Goal: Navigation & Orientation: Find specific page/section

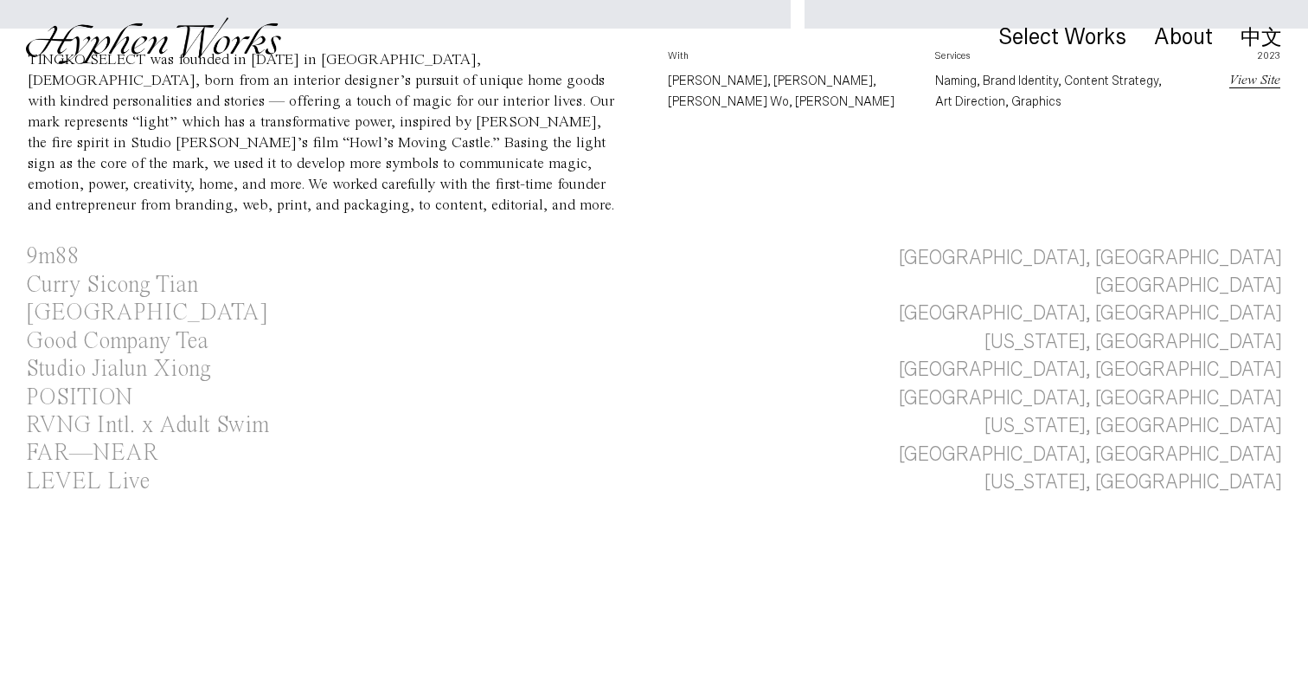
scroll to position [888, 0]
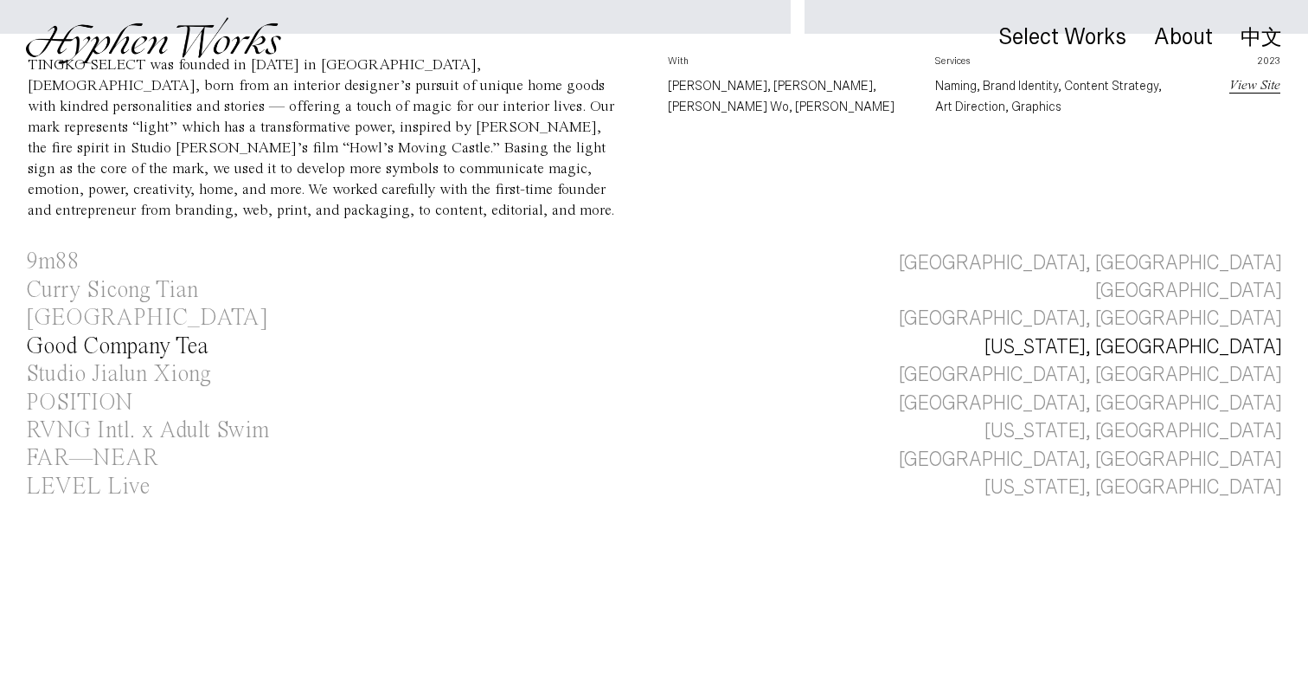
click at [135, 335] on div "Good Company Tea" at bounding box center [117, 346] width 183 height 23
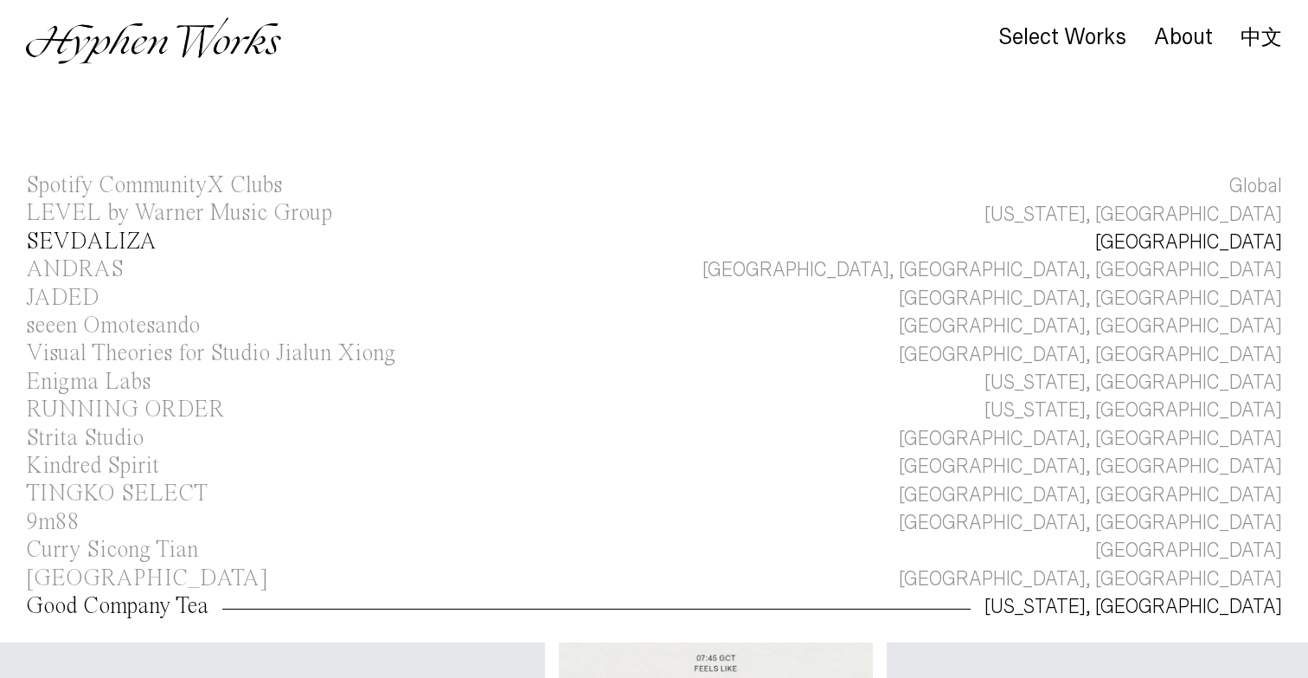
scroll to position [7, 0]
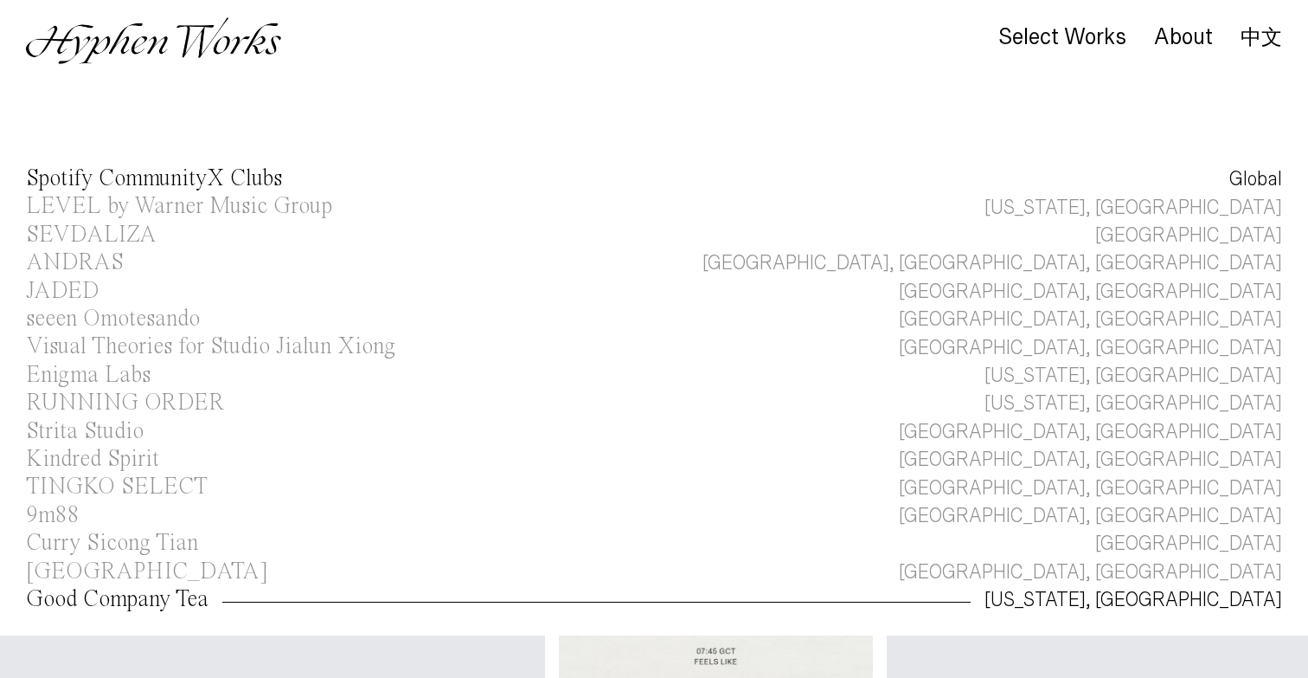
click at [248, 183] on div "Spotify CommunityX Clubs" at bounding box center [154, 178] width 256 height 23
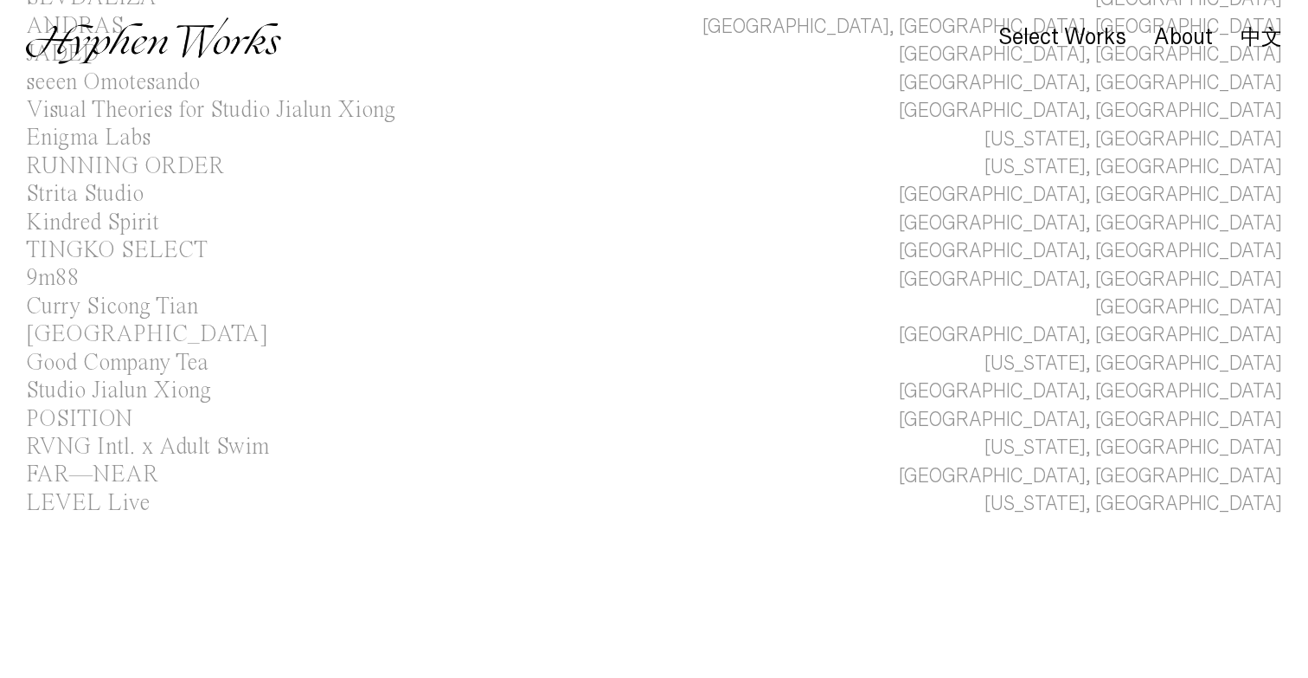
scroll to position [994, 0]
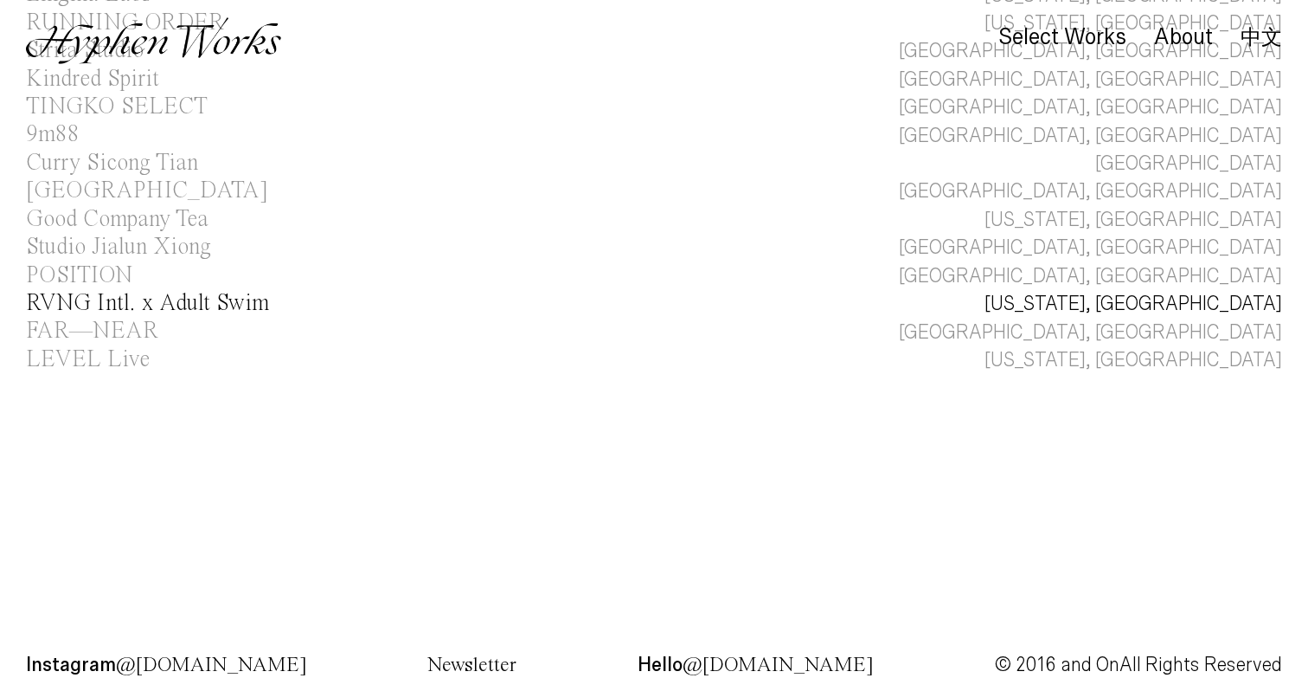
click at [191, 292] on div "RVNG Intl. x Adult Swim" at bounding box center [147, 303] width 243 height 23
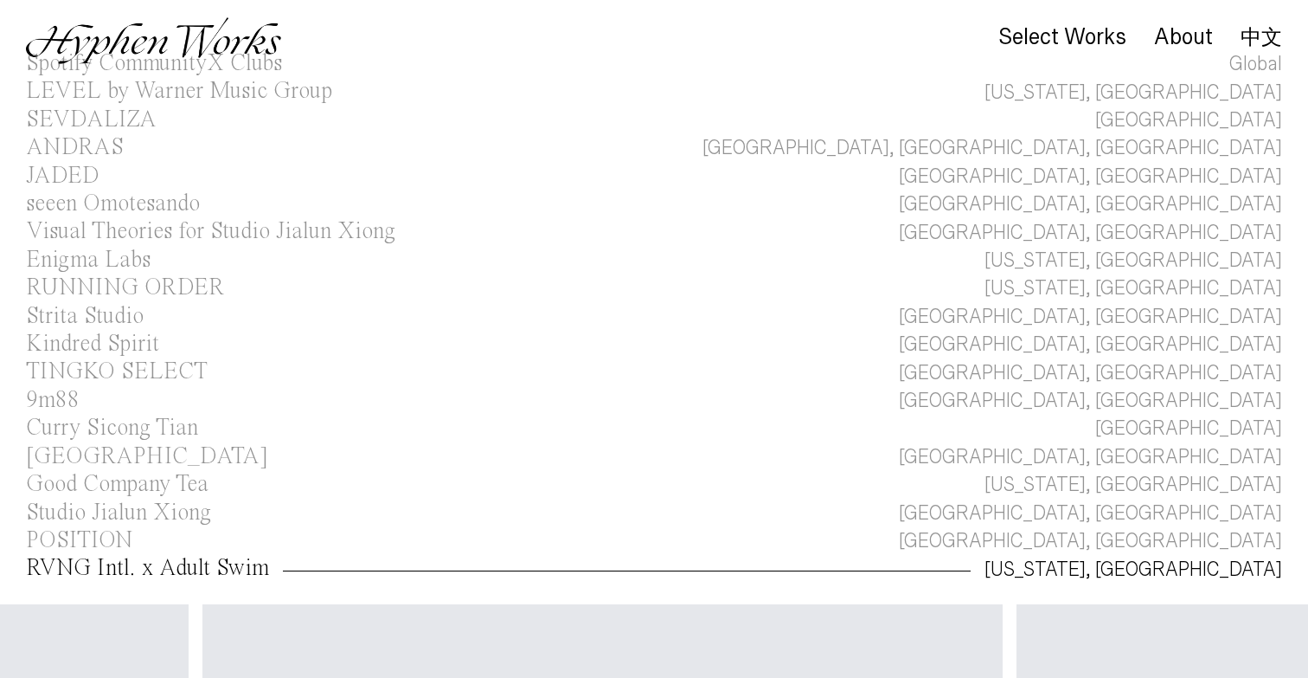
scroll to position [115, 0]
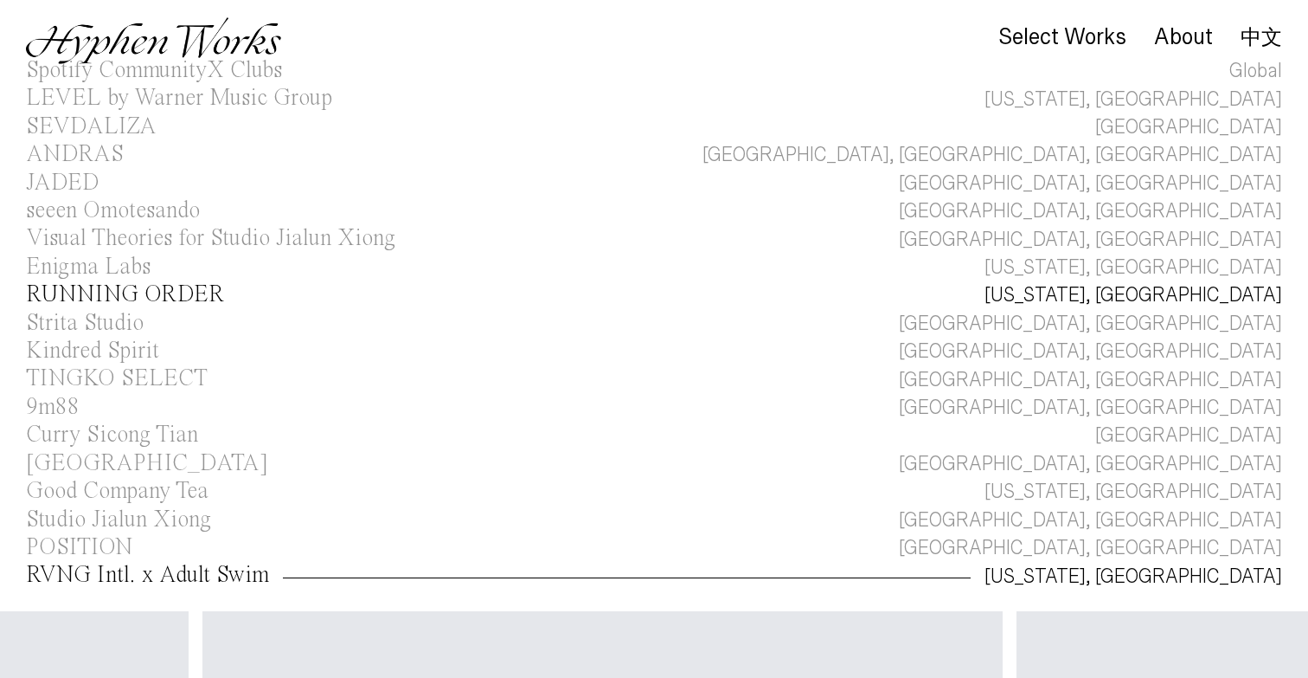
click at [207, 291] on div "RUNNING ORDER" at bounding box center [125, 294] width 198 height 23
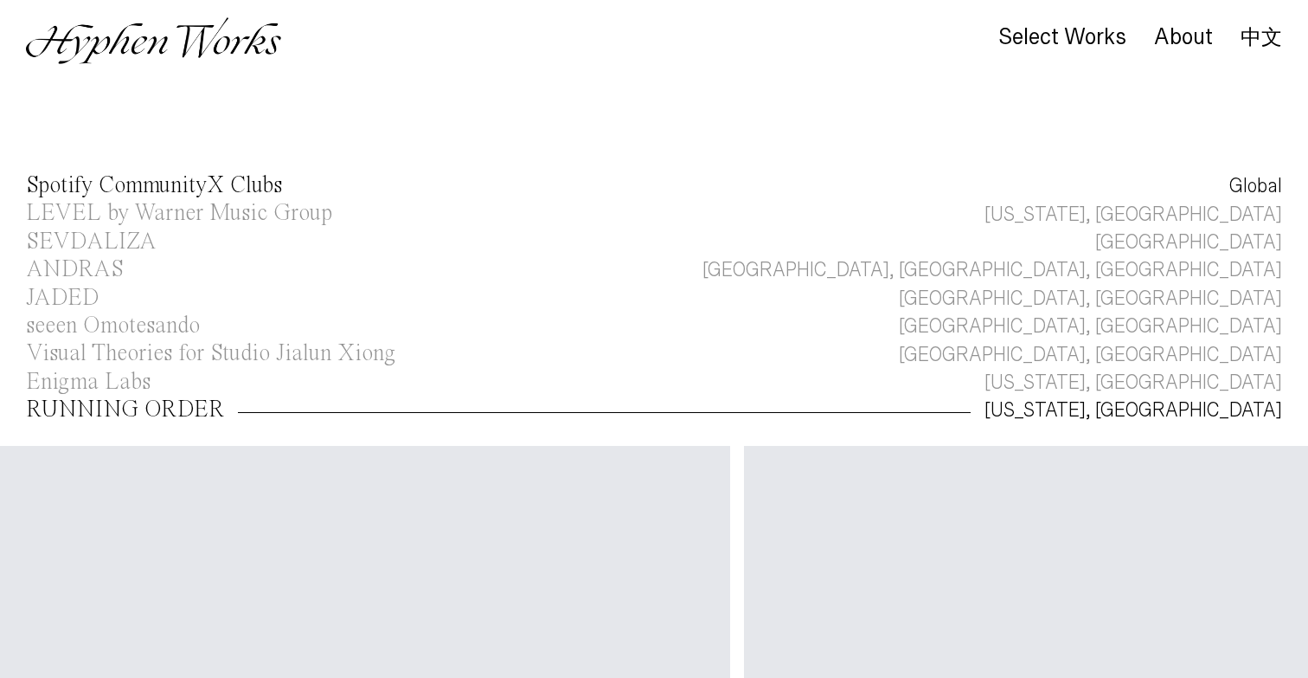
click at [168, 179] on div "Spotify CommunityX Clubs" at bounding box center [154, 185] width 256 height 23
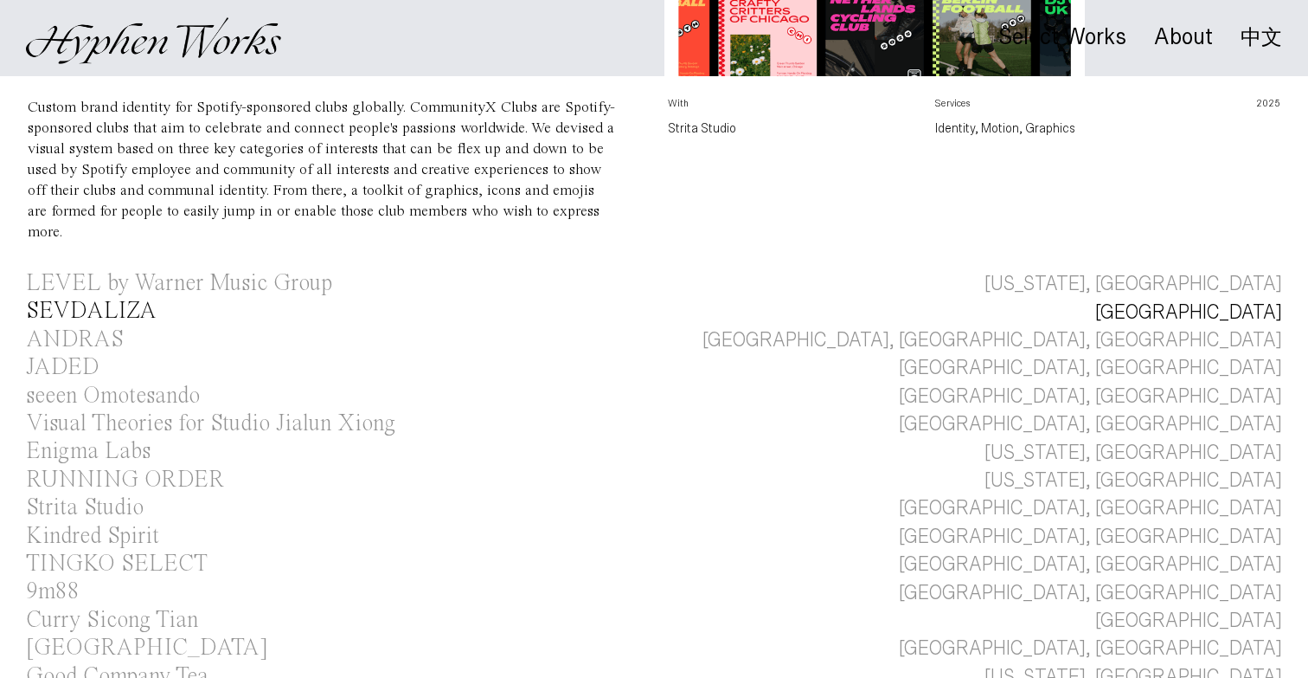
click at [85, 299] on div "SEVDALIZA" at bounding box center [91, 310] width 131 height 23
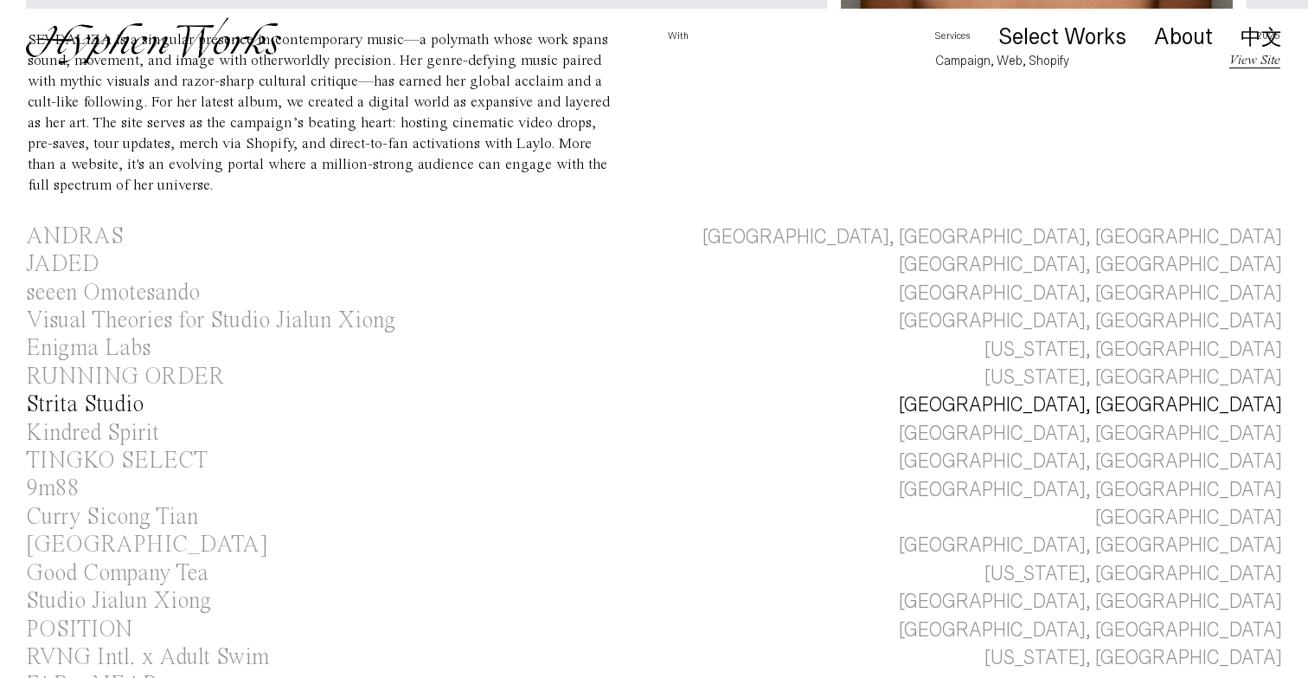
click at [89, 410] on div "Strita Studio" at bounding box center [85, 404] width 118 height 23
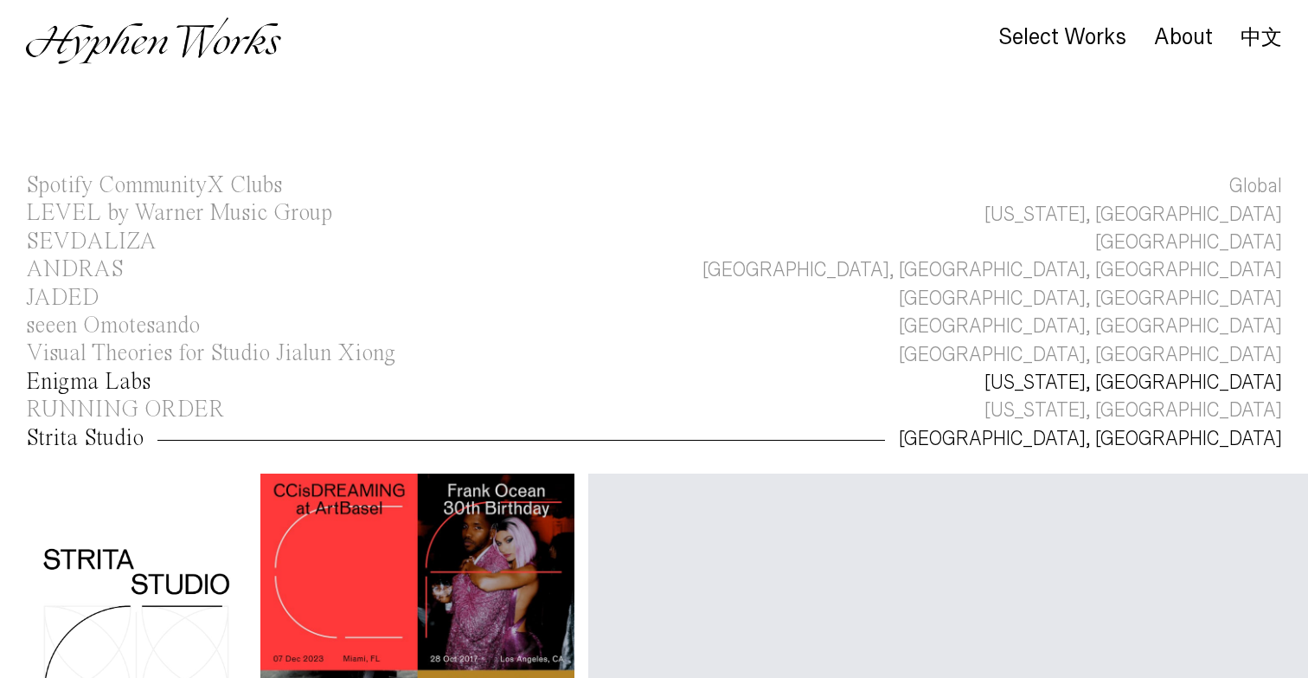
click at [103, 384] on div "Enigma Labs" at bounding box center [88, 381] width 125 height 23
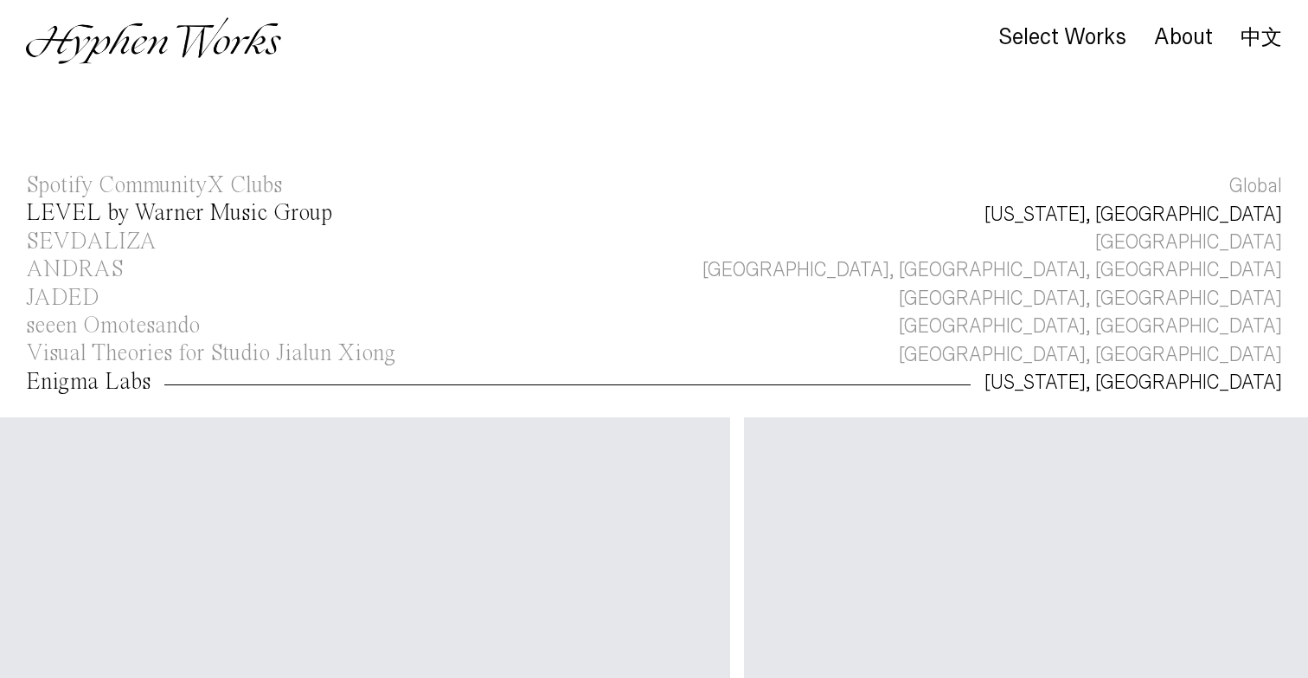
click at [209, 213] on div "LEVEL by Warner Music Group" at bounding box center [179, 213] width 306 height 23
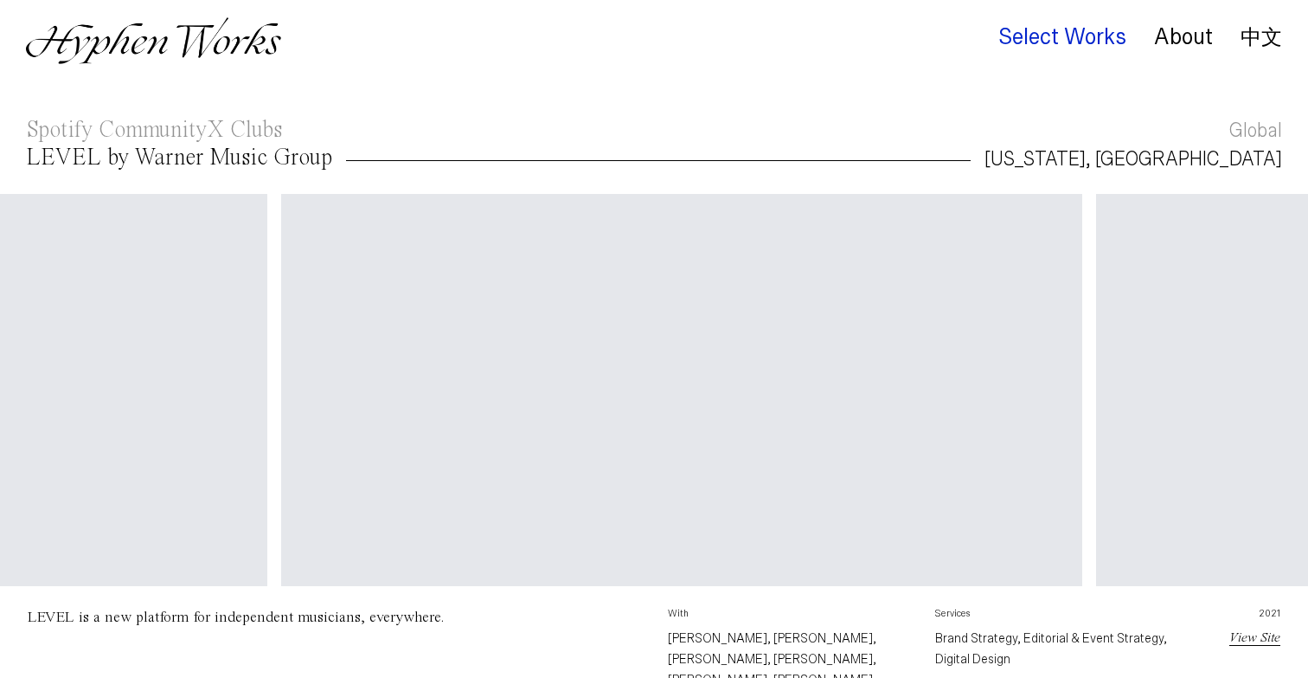
click at [1104, 35] on div "Select Works" at bounding box center [1063, 37] width 128 height 24
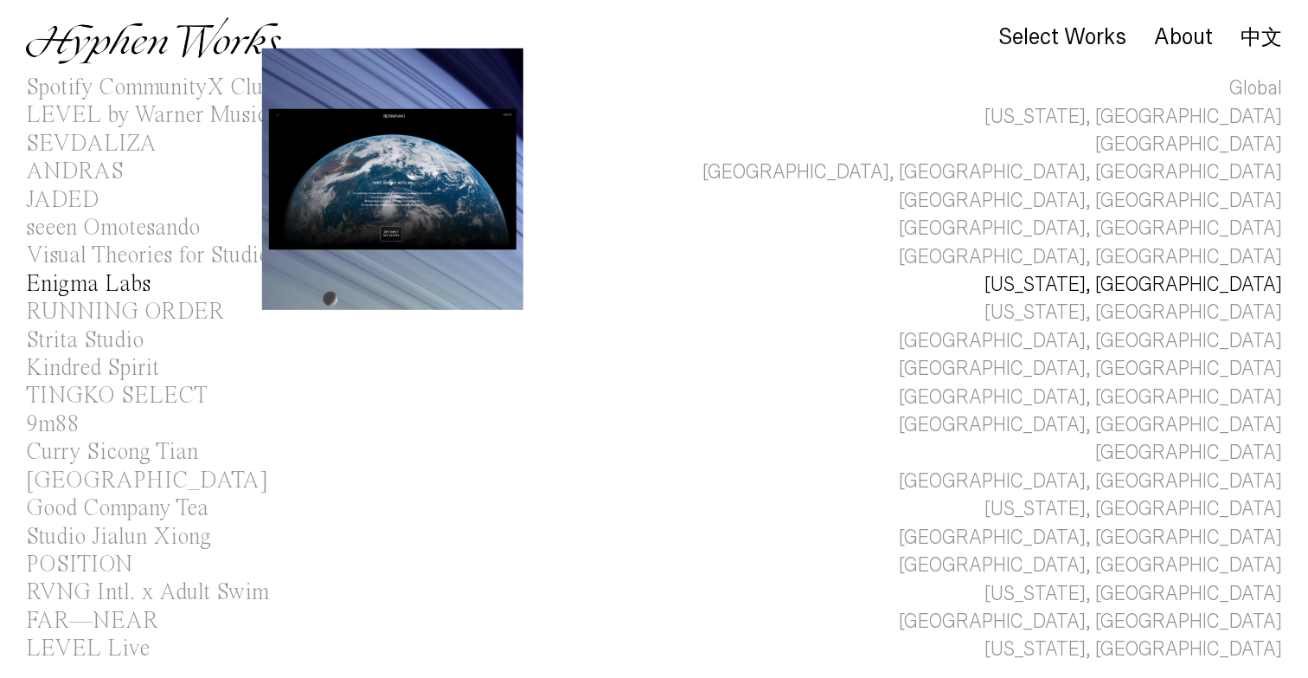
scroll to position [80, 0]
